Goal: Navigation & Orientation: Understand site structure

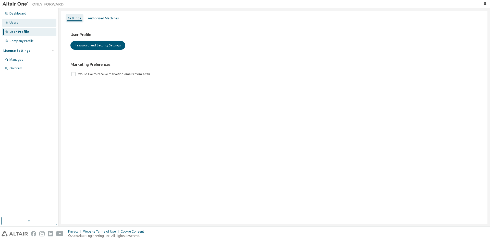
click at [17, 23] on div "Users" at bounding box center [13, 23] width 9 height 4
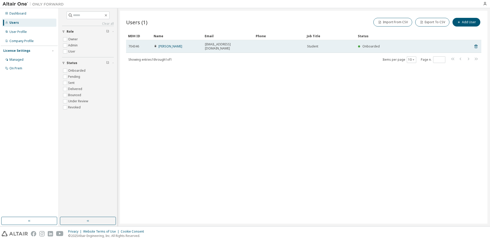
click at [136, 44] on span "704346" at bounding box center [133, 46] width 11 height 4
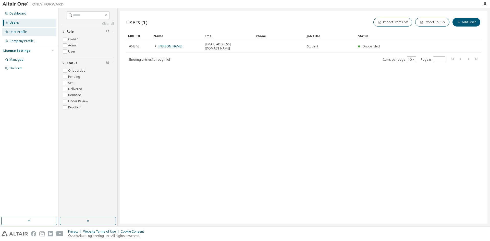
click at [21, 31] on div "User Profile" at bounding box center [17, 32] width 17 height 4
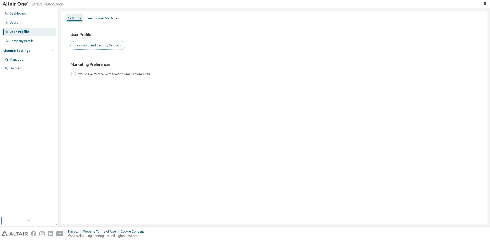
click at [106, 47] on button "Password and Security Settings" at bounding box center [97, 45] width 55 height 9
click at [106, 15] on div "Authorized Machines" at bounding box center [103, 18] width 35 height 8
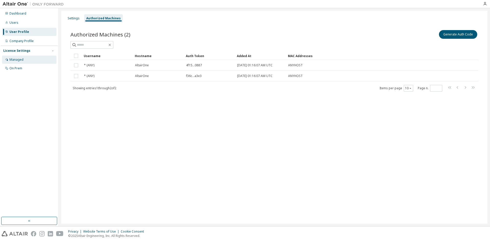
click at [20, 60] on div "Managed" at bounding box center [16, 60] width 14 height 4
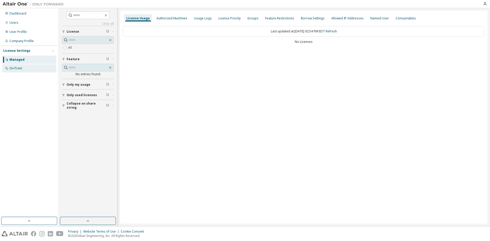
click at [23, 67] on div "On Prem" at bounding box center [29, 68] width 54 height 8
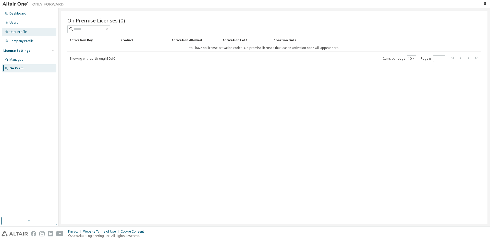
click at [24, 31] on div "User Profile" at bounding box center [17, 32] width 17 height 4
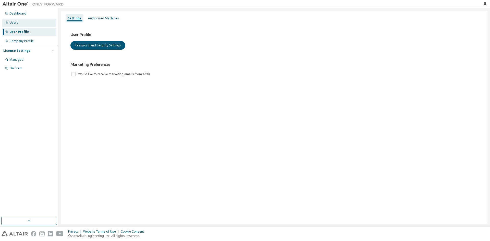
click at [18, 23] on div "Users" at bounding box center [29, 23] width 54 height 8
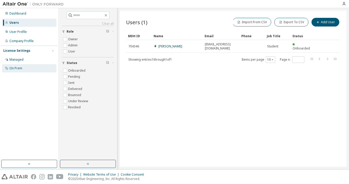
click at [16, 70] on div "On Prem" at bounding box center [15, 68] width 13 height 4
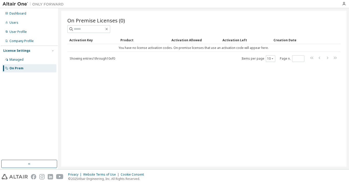
click at [37, 5] on img at bounding box center [35, 4] width 64 height 5
click at [9, 58] on div "Managed" at bounding box center [29, 60] width 54 height 8
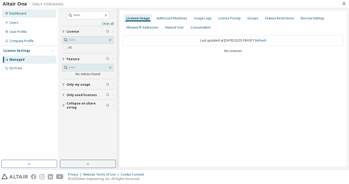
click at [19, 15] on div "Dashboard" at bounding box center [17, 13] width 17 height 4
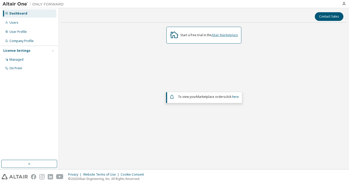
click at [227, 34] on link "Altair Marketplace" at bounding box center [224, 35] width 27 height 4
click at [219, 34] on link "Altair Marketplace" at bounding box center [224, 35] width 27 height 4
